Goal: Submit feedback/report problem

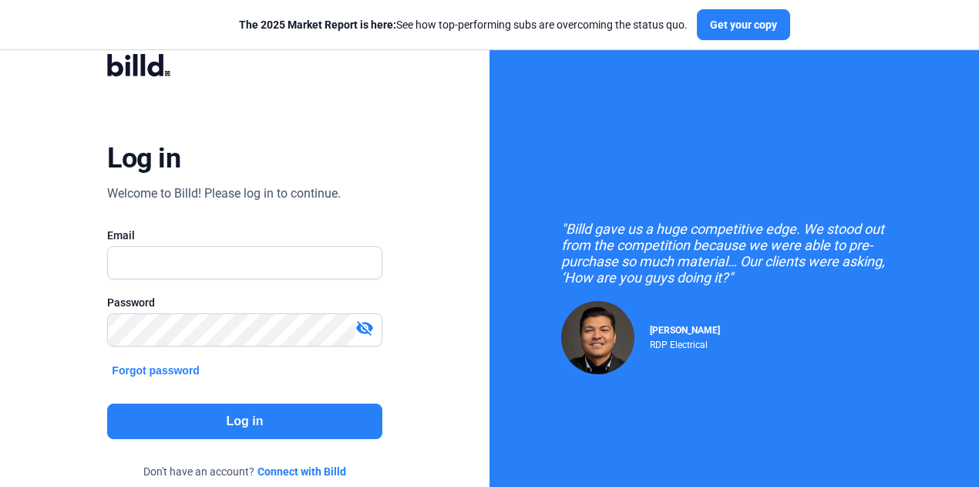
type input "[EMAIL_ADDRESS][DOMAIN_NAME]"
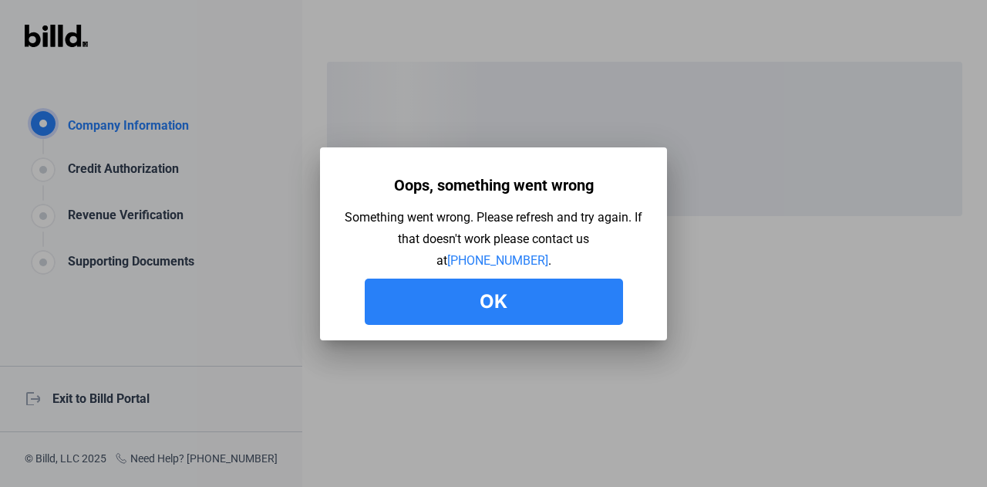
click at [438, 301] on button "Ok" at bounding box center [494, 301] width 258 height 46
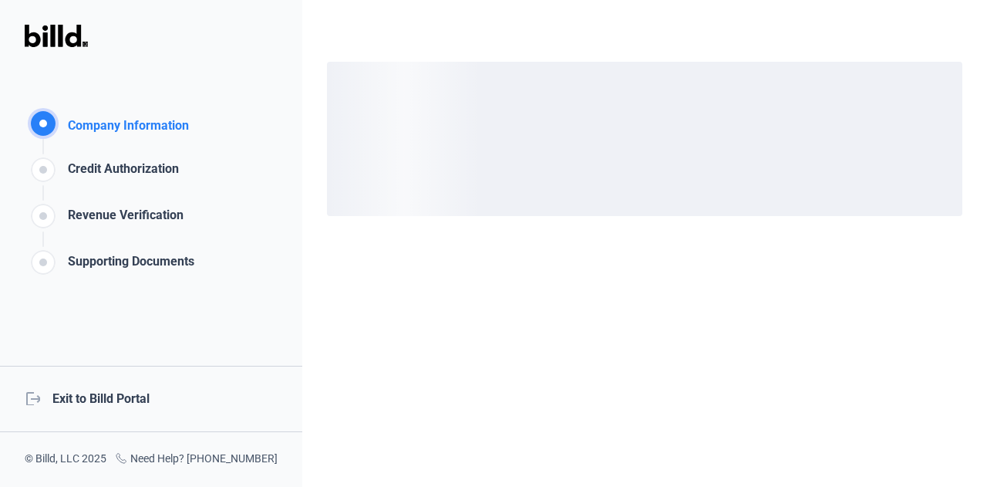
click at [160, 401] on div "logout Exit to Billd Portal" at bounding box center [151, 399] width 302 height 66
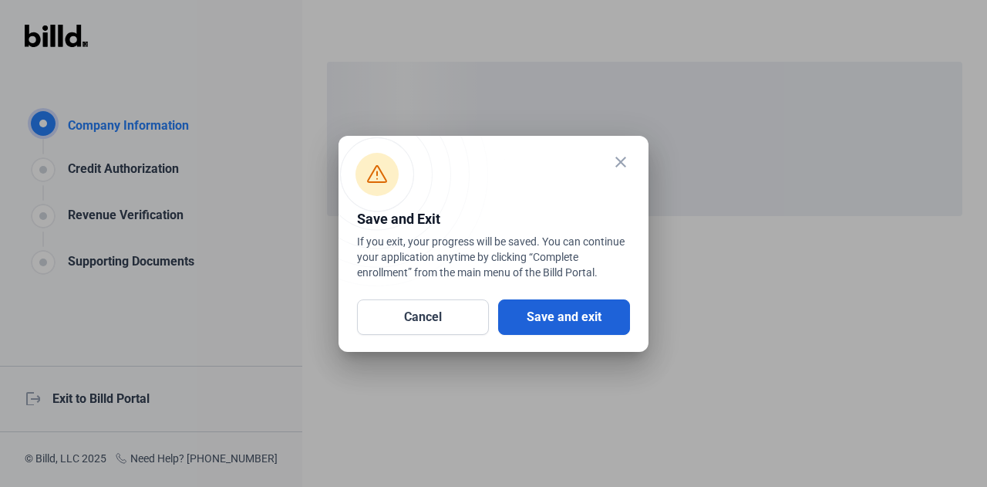
click at [557, 316] on button "Save and exit" at bounding box center [564, 316] width 132 height 35
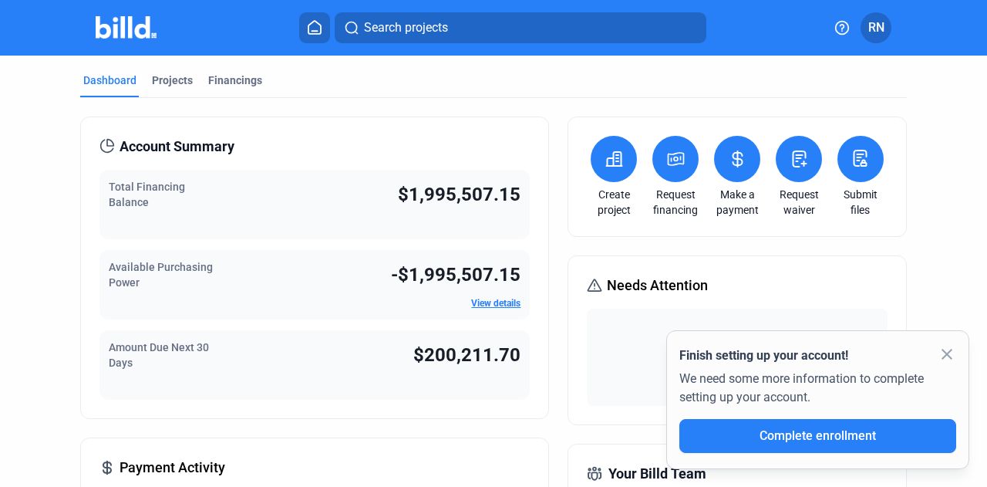
click at [880, 29] on span "RN" at bounding box center [876, 28] width 16 height 19
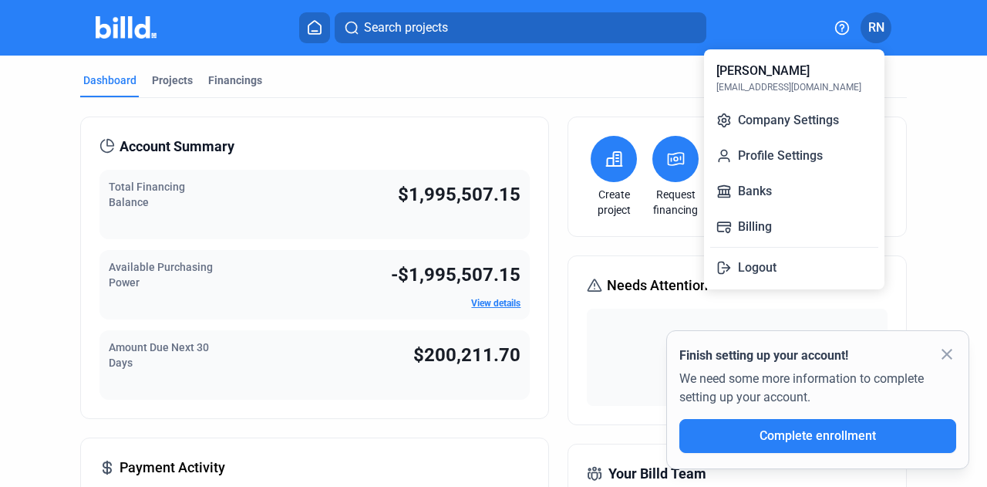
click at [843, 30] on div at bounding box center [493, 243] width 987 height 487
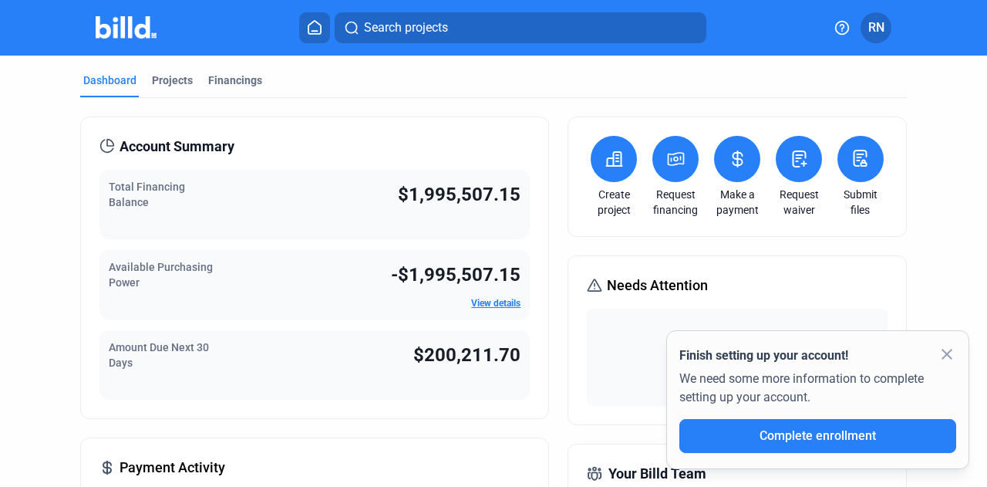
click at [843, 30] on icon at bounding box center [841, 27] width 15 height 15
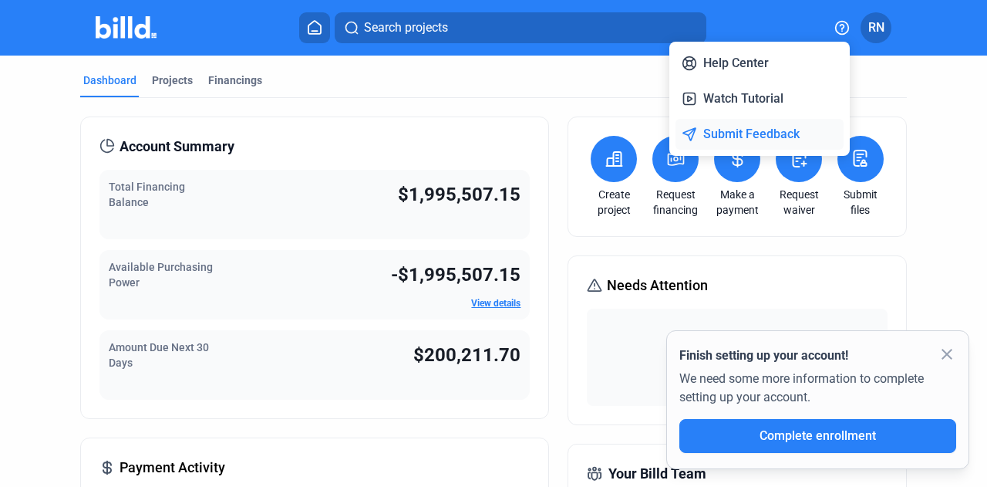
click at [765, 138] on button "Submit Feedback" at bounding box center [760, 134] width 168 height 31
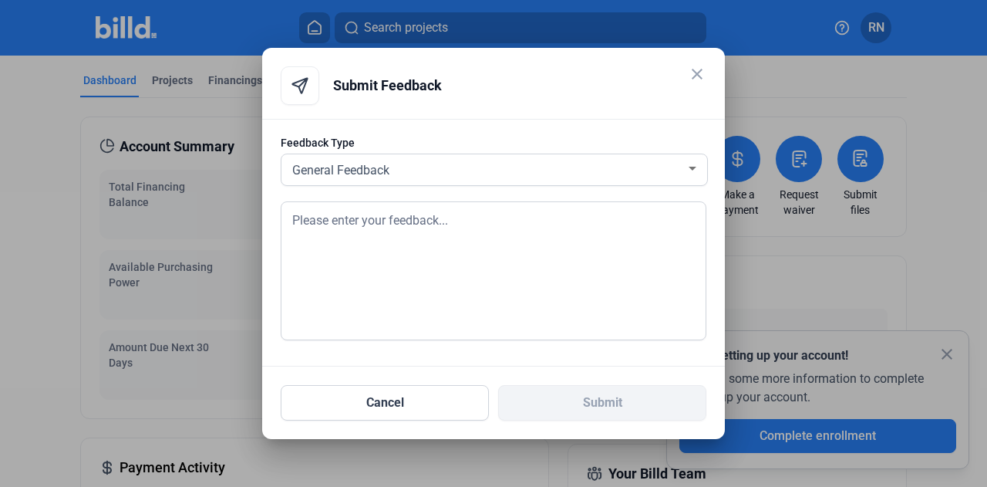
click at [465, 254] on textarea at bounding box center [494, 270] width 426 height 139
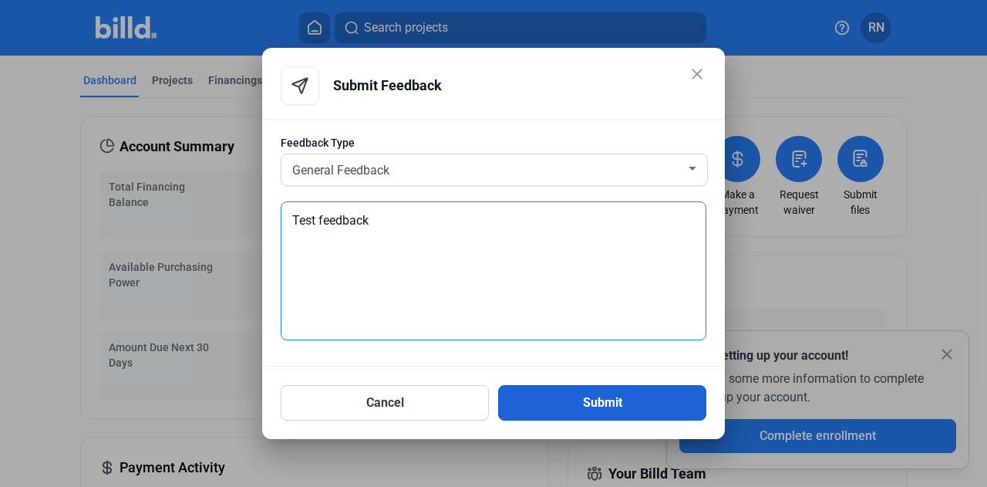
type textarea "Test feedback"
click at [606, 394] on button "Submit" at bounding box center [602, 402] width 208 height 35
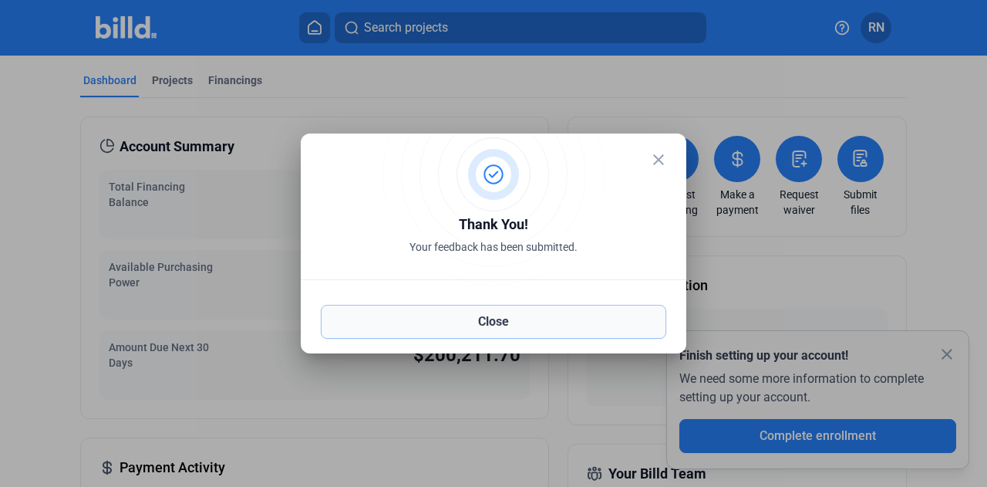
click at [508, 320] on button "Close" at bounding box center [493, 322] width 345 height 34
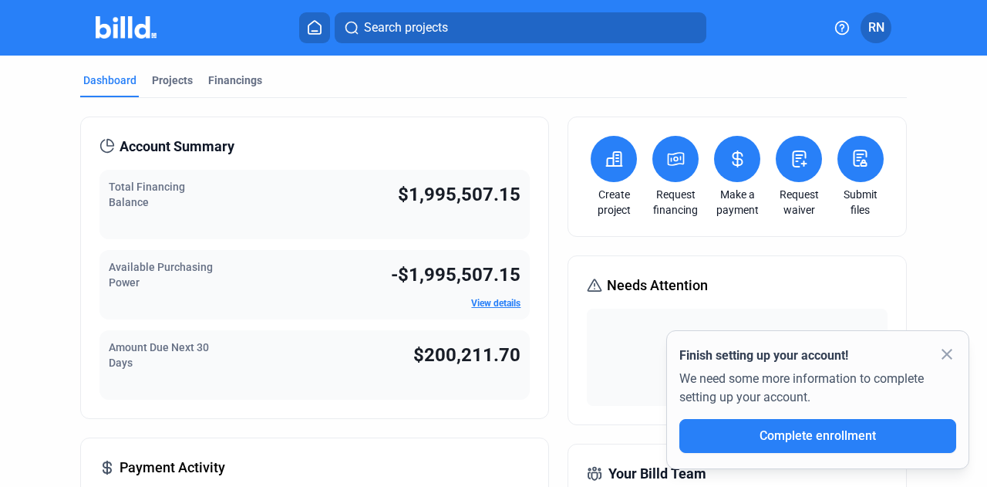
click at [876, 18] on button "RN" at bounding box center [876, 27] width 31 height 31
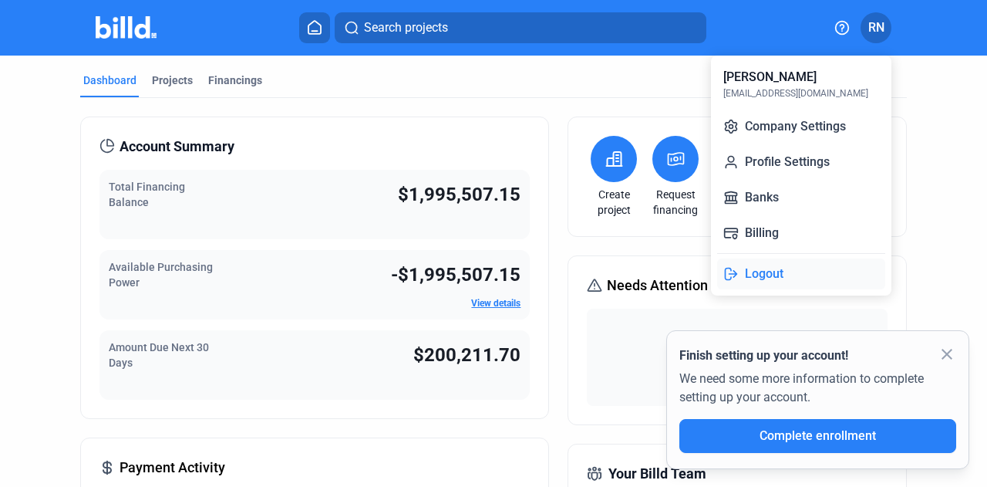
click at [783, 277] on button "Logout" at bounding box center [801, 273] width 168 height 31
